Goal: Navigation & Orientation: Find specific page/section

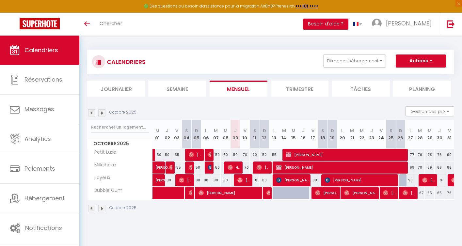
scroll to position [36, 0]
click at [102, 208] on img at bounding box center [101, 208] width 7 height 7
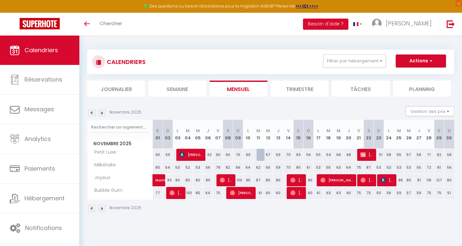
click at [90, 210] on img at bounding box center [91, 208] width 7 height 7
